Goal: Navigation & Orientation: Find specific page/section

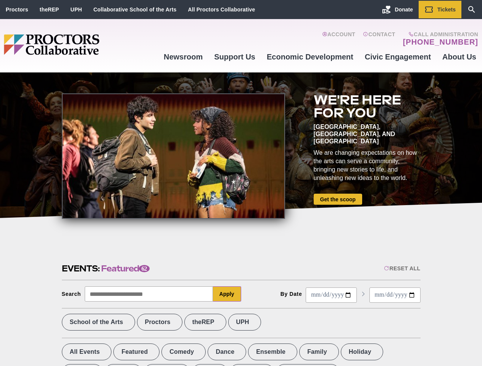
click at [241, 183] on div at bounding box center [173, 157] width 223 height 126
click at [401, 269] on div "Reset All" at bounding box center [402, 269] width 36 height 6
click at [227, 294] on button "Apply" at bounding box center [227, 294] width 28 height 15
